Goal: Information Seeking & Learning: Learn about a topic

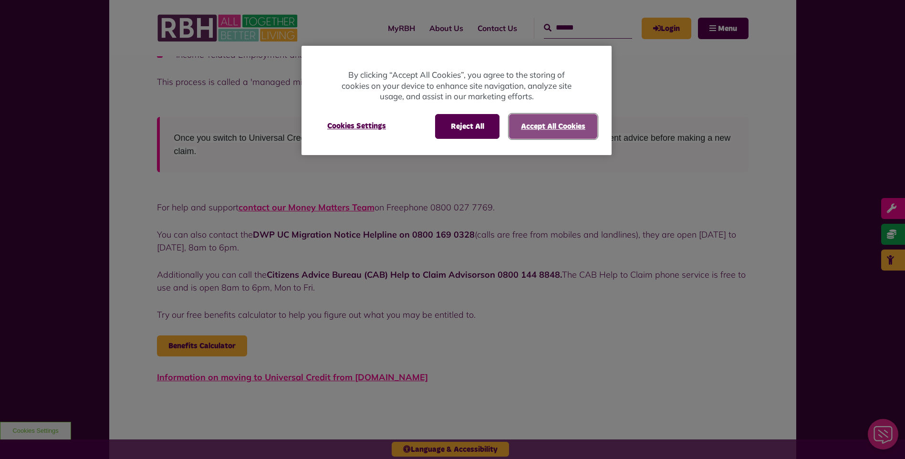
click at [558, 128] on button "Accept All Cookies" at bounding box center [553, 126] width 88 height 25
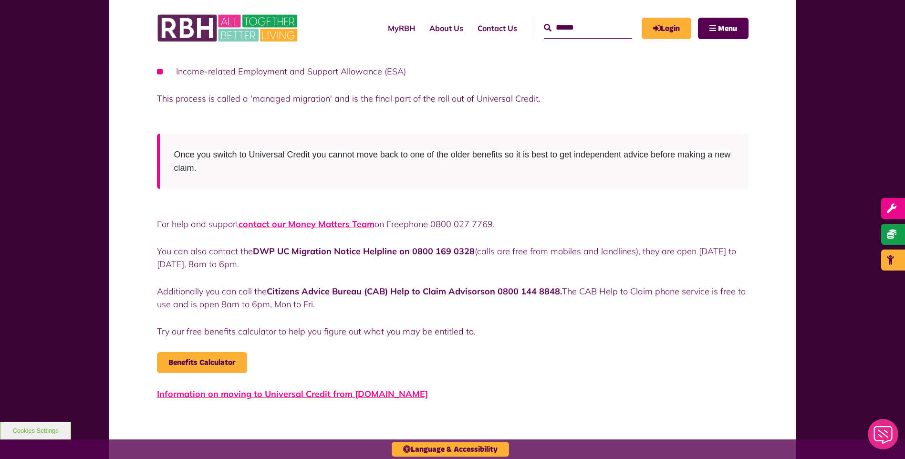
scroll to position [428, 0]
